Goal: Task Accomplishment & Management: Manage account settings

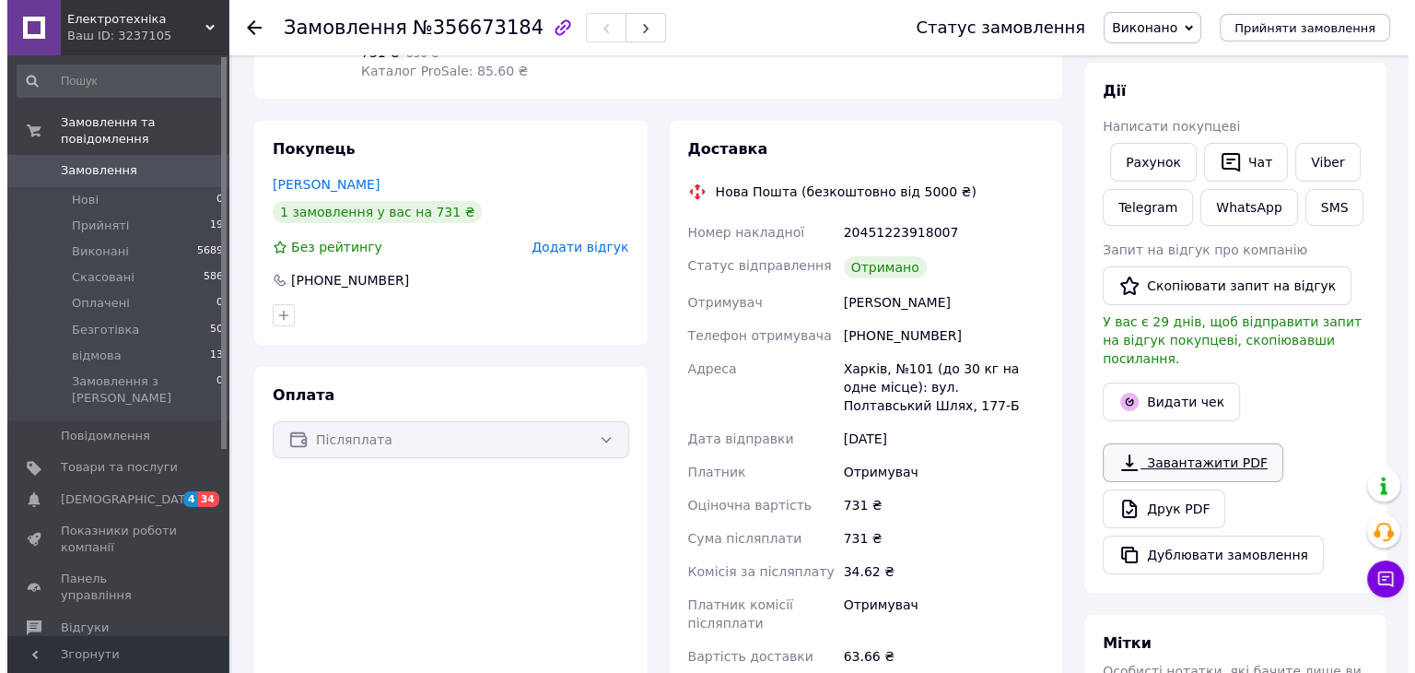
scroll to position [276, 0]
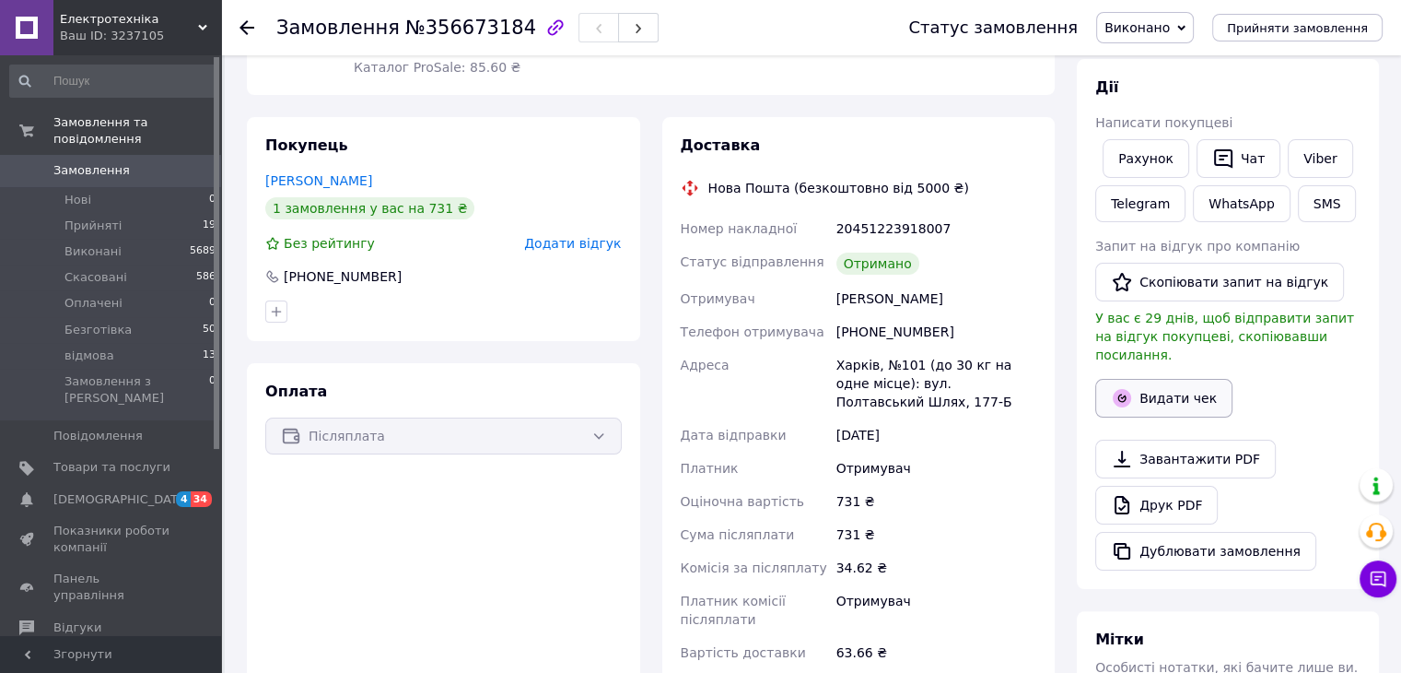
click at [1155, 379] on button "Видати чек" at bounding box center [1164, 398] width 137 height 39
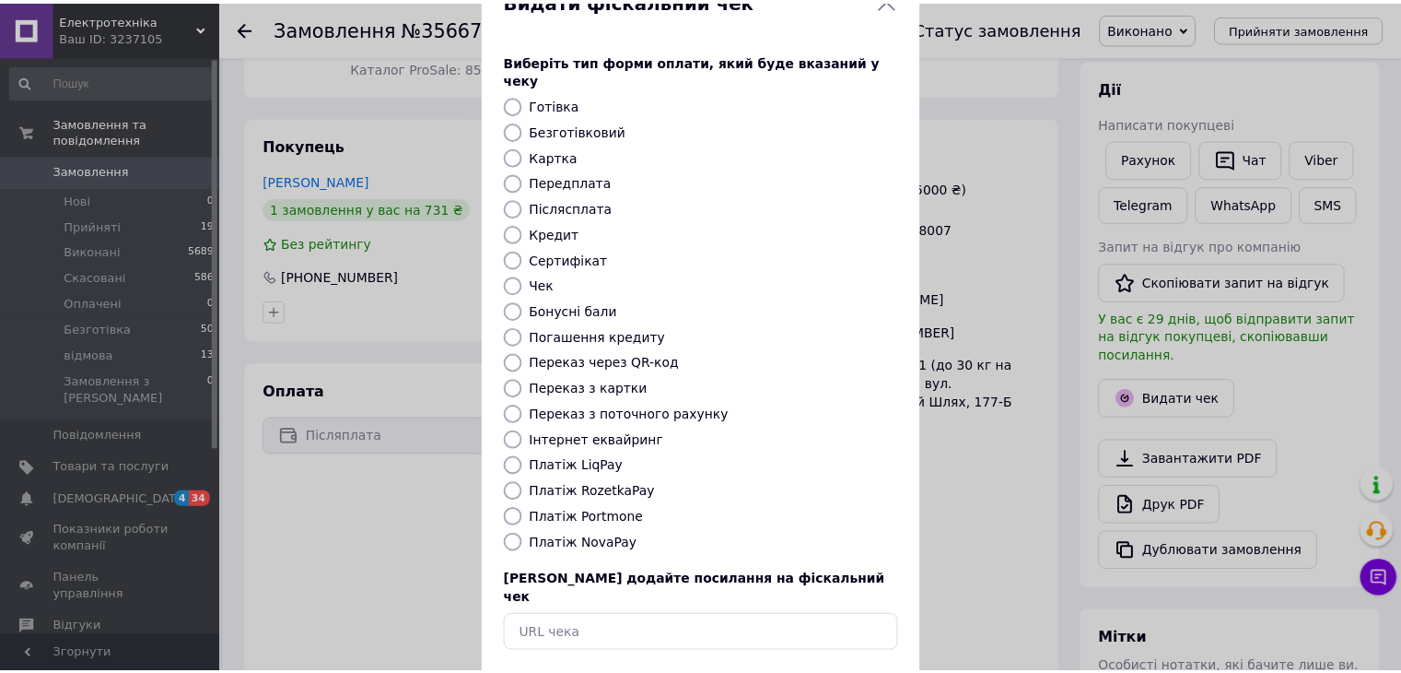
scroll to position [118, 0]
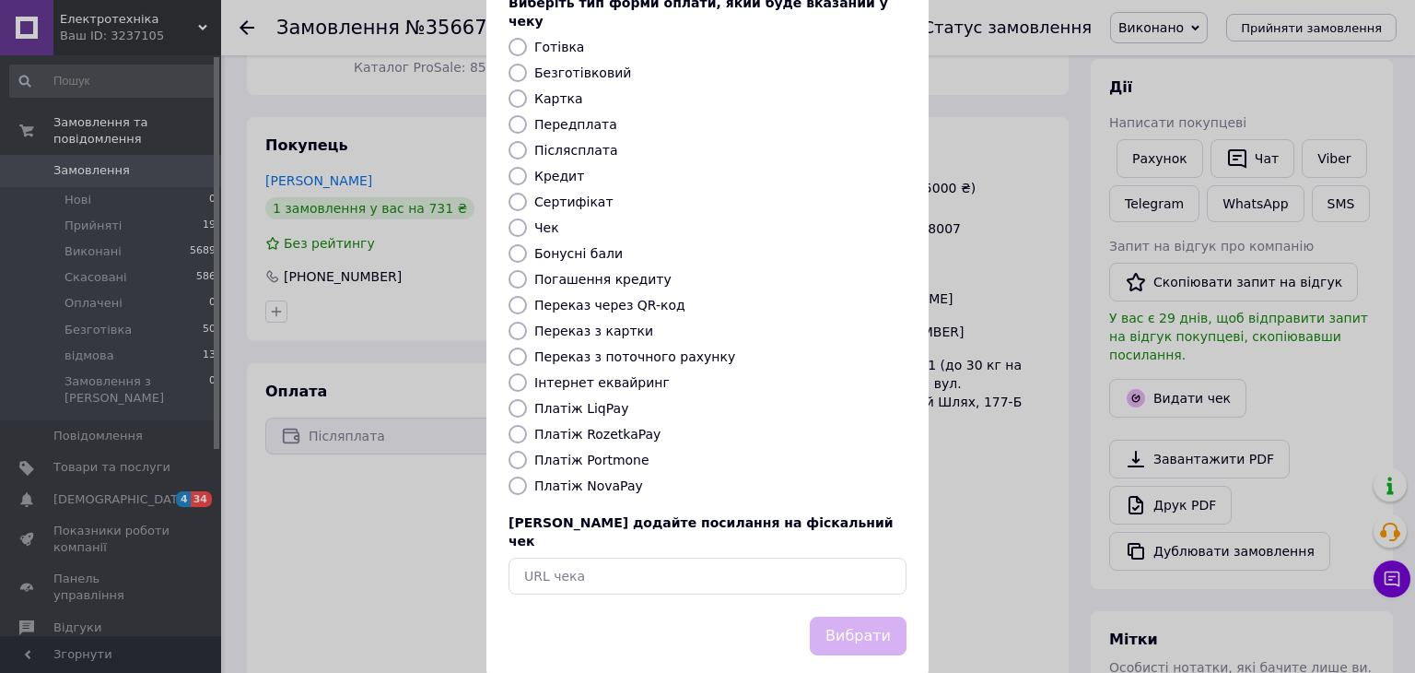
click at [586, 478] on label "Платіж NovaPay" at bounding box center [588, 485] width 109 height 15
click at [527, 476] on input "Платіж NovaPay" at bounding box center [518, 485] width 18 height 18
radio input "true"
click at [861, 616] on button "Вибрати" at bounding box center [858, 636] width 97 height 40
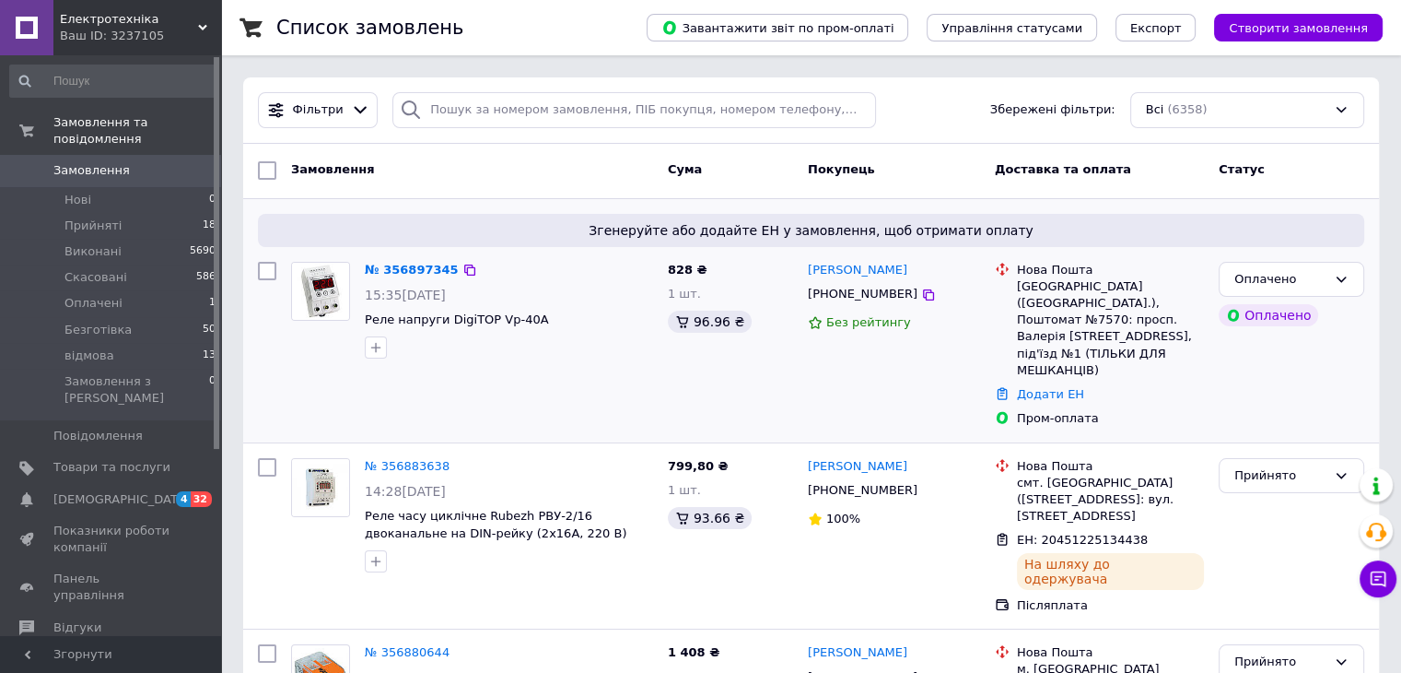
click at [498, 359] on div at bounding box center [509, 347] width 296 height 29
click at [494, 358] on div at bounding box center [509, 347] width 296 height 29
click at [1342, 281] on icon at bounding box center [1341, 279] width 15 height 15
click at [1271, 316] on li "Прийнято" at bounding box center [1292, 317] width 144 height 34
click at [581, 355] on div at bounding box center [509, 347] width 296 height 29
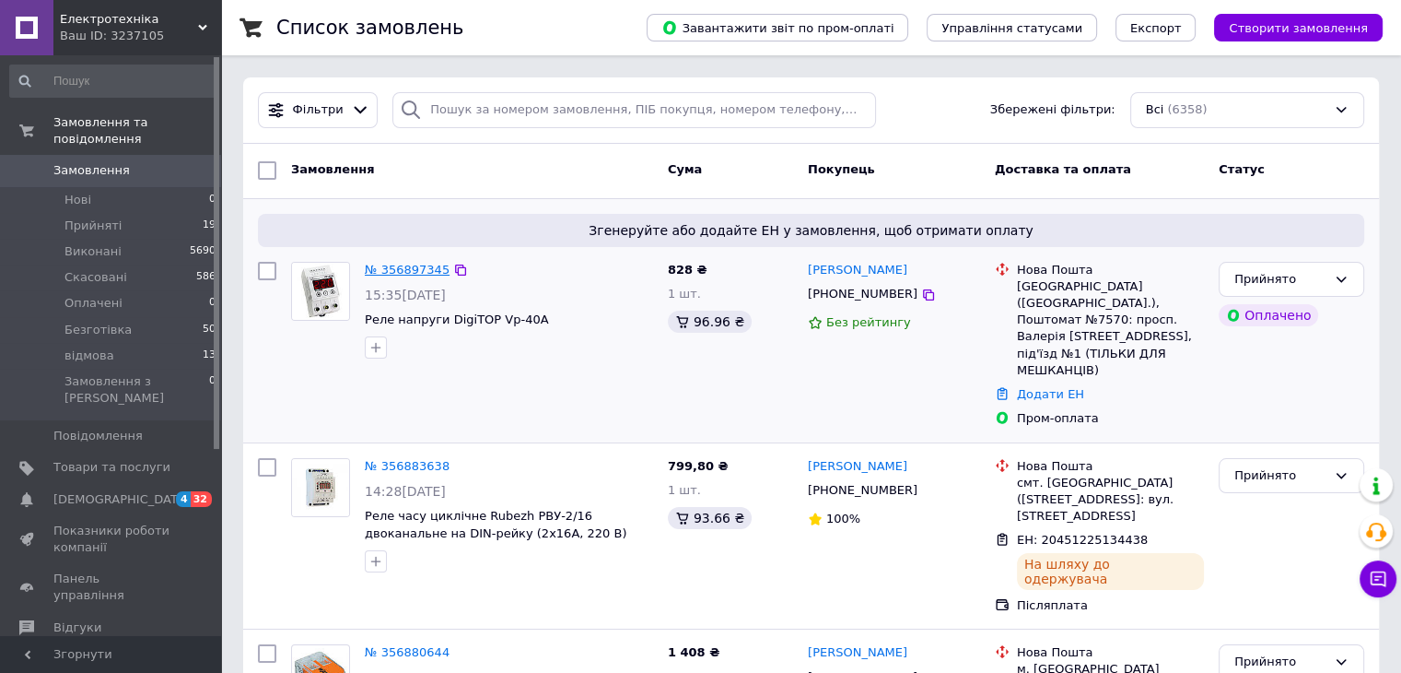
click at [414, 273] on link "№ 356897345" at bounding box center [407, 270] width 85 height 14
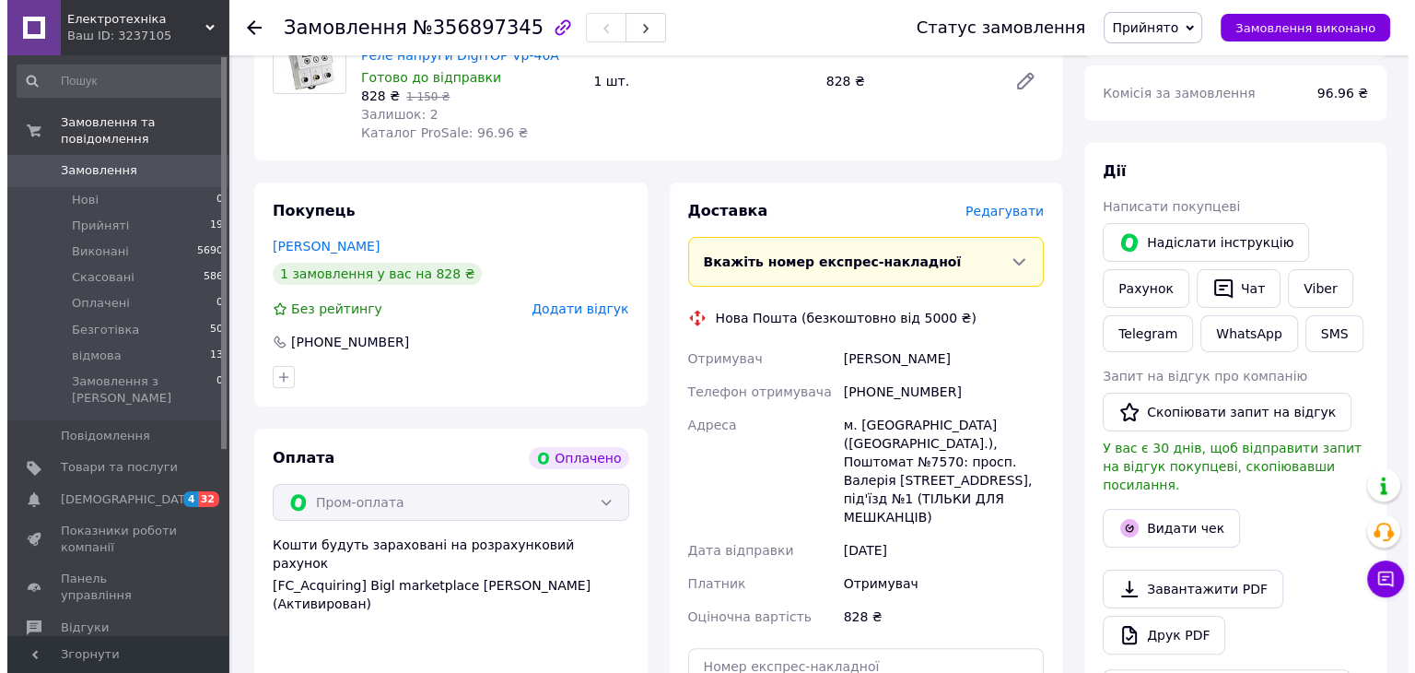
scroll to position [276, 0]
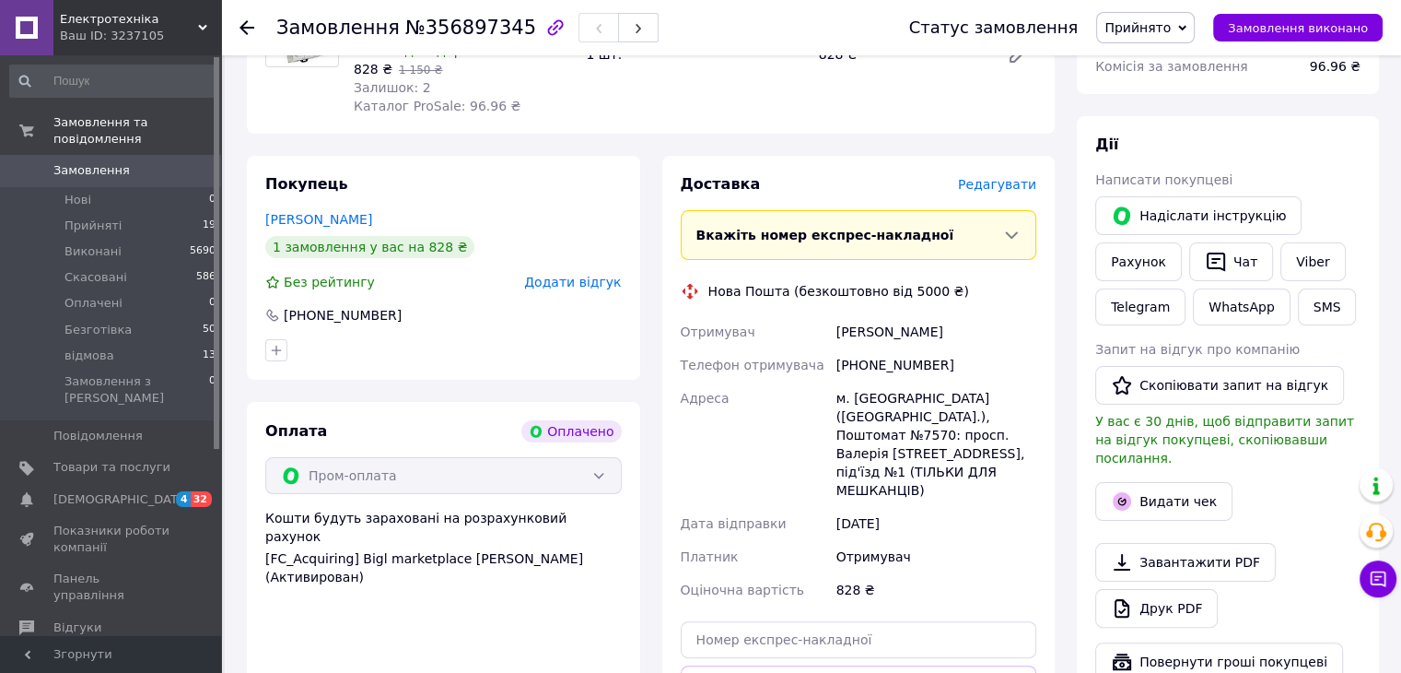
click at [1008, 186] on span "Редагувати" at bounding box center [997, 184] width 78 height 15
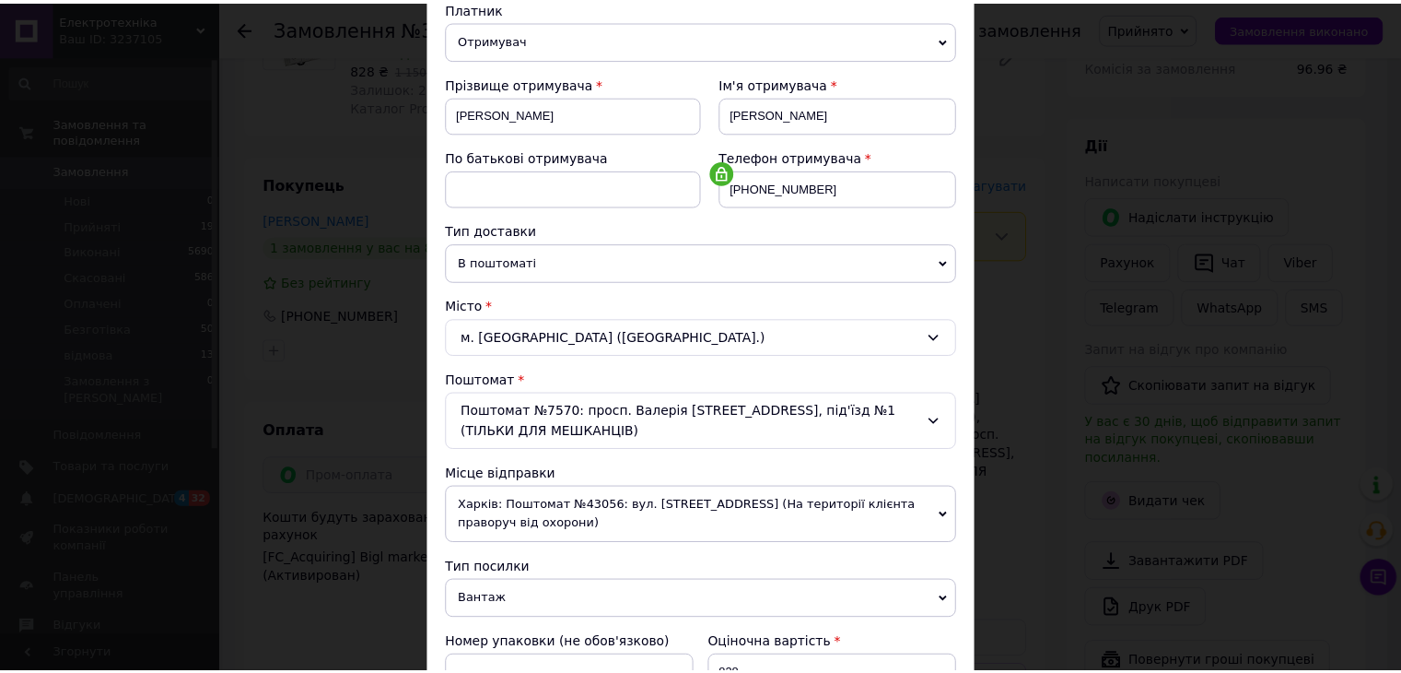
scroll to position [585, 0]
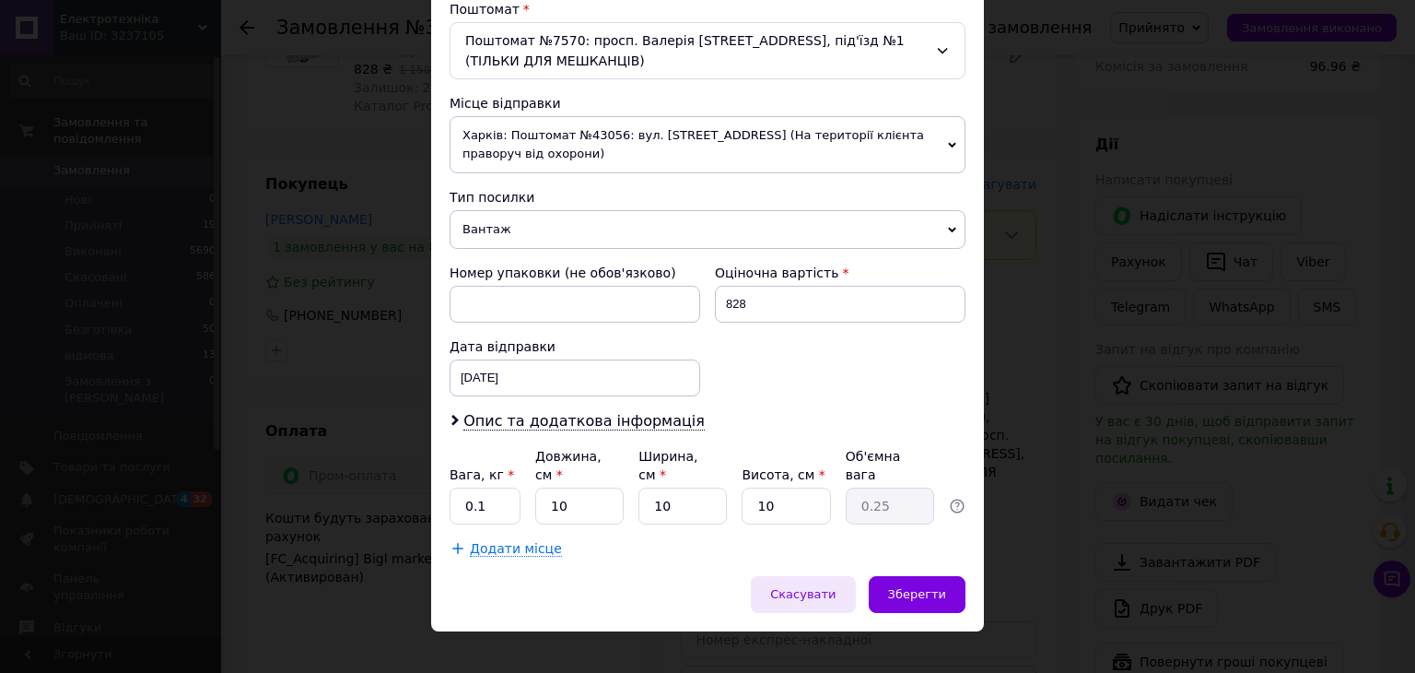
click at [810, 587] on span "Скасувати" at bounding box center [802, 594] width 65 height 14
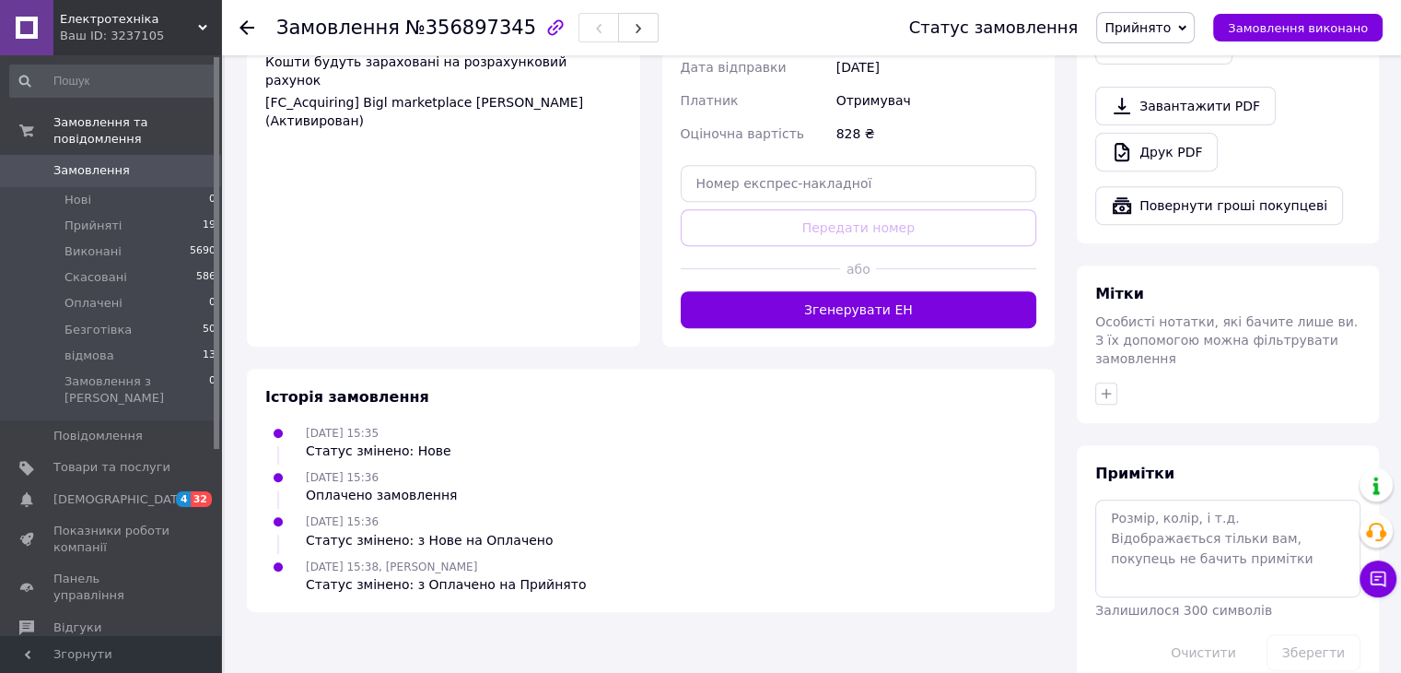
scroll to position [733, 0]
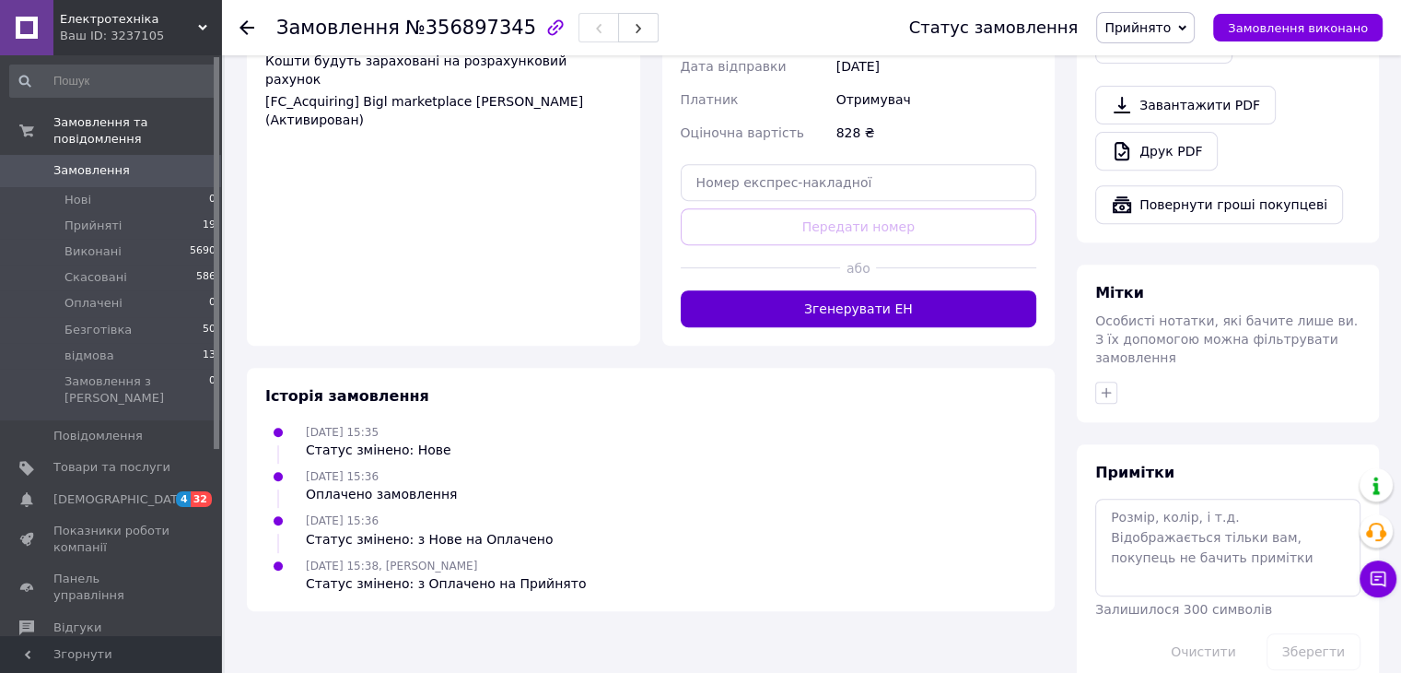
click at [873, 290] on button "Згенерувати ЕН" at bounding box center [859, 308] width 357 height 37
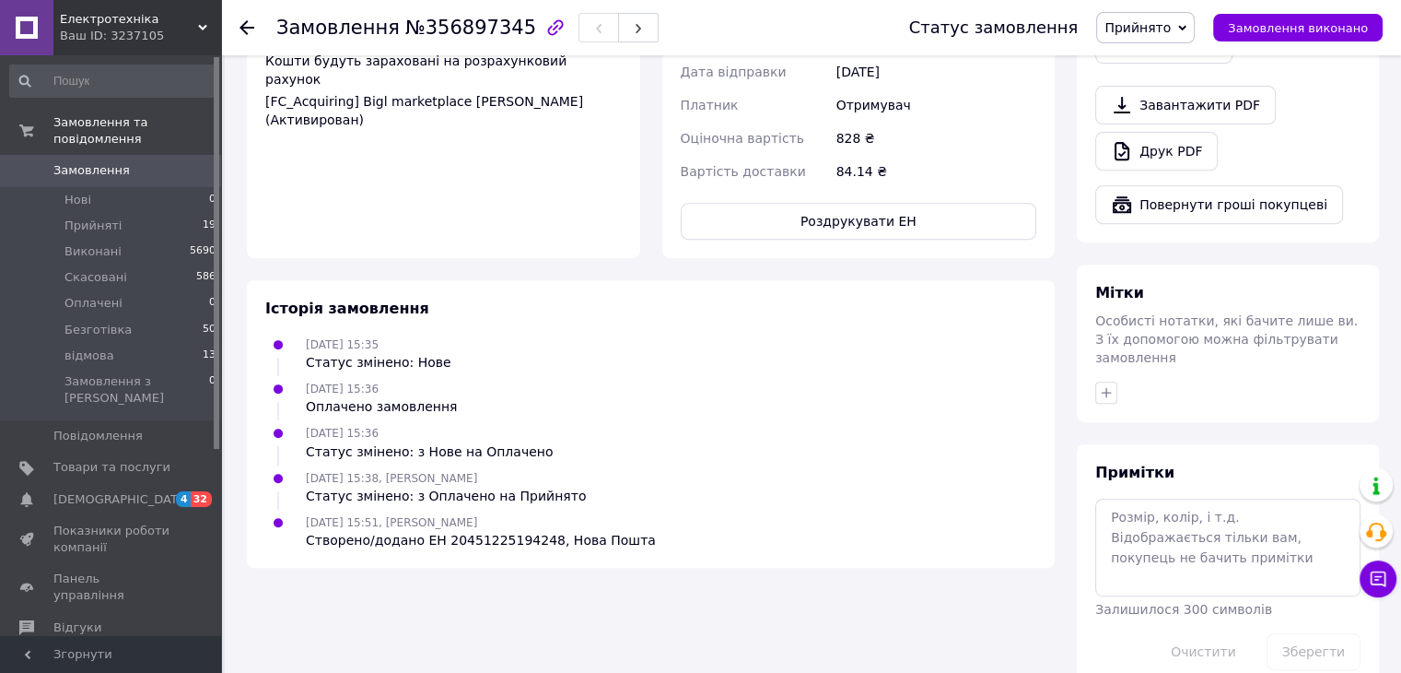
click at [96, 162] on span "Замовлення" at bounding box center [91, 170] width 76 height 17
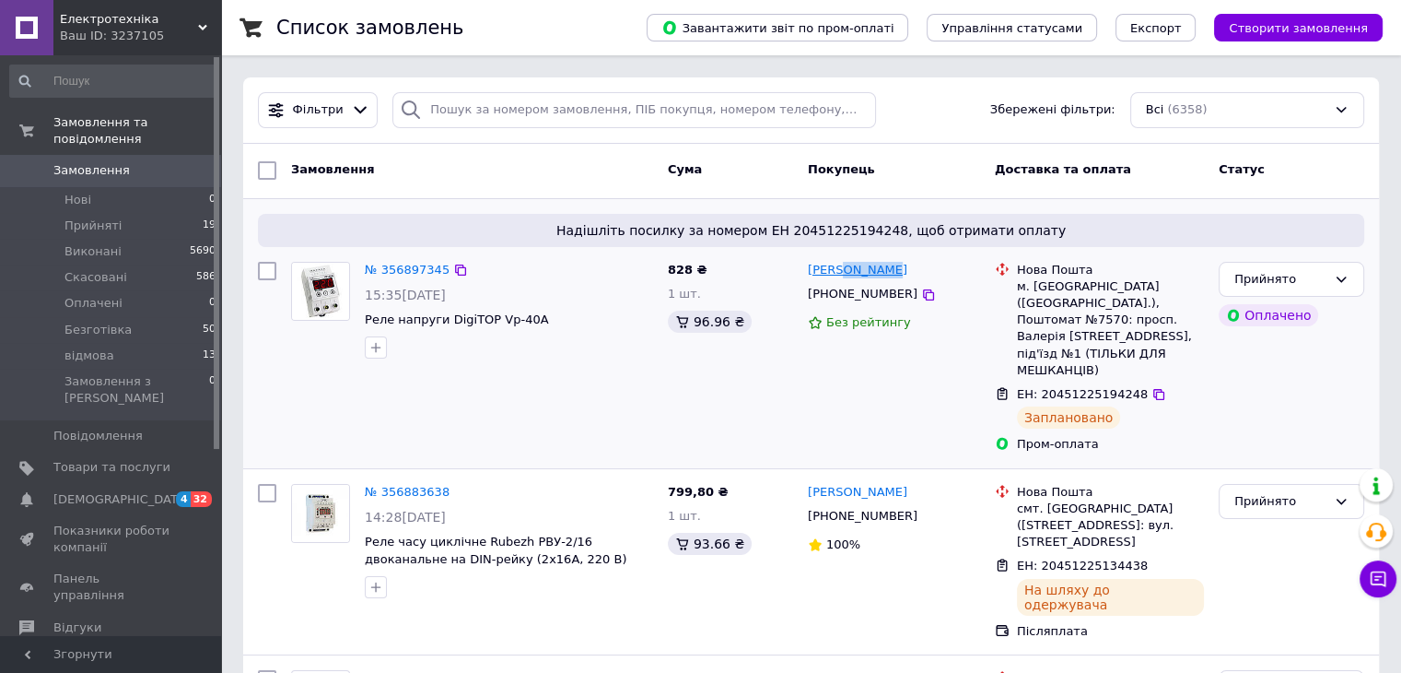
drag, startPoint x: 896, startPoint y: 271, endPoint x: 836, endPoint y: 277, distance: 60.2
click at [836, 277] on div "[PERSON_NAME]" at bounding box center [894, 270] width 176 height 21
copy link "Ковалик"
